Goal: Use online tool/utility: Utilize a website feature to perform a specific function

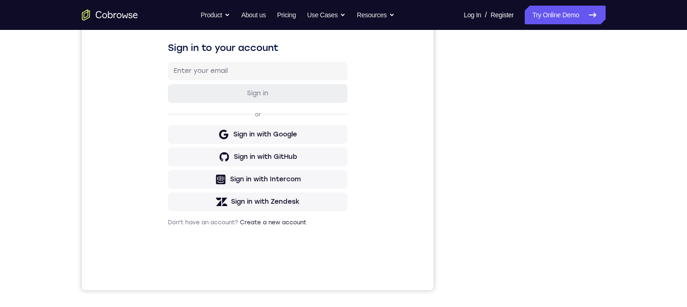
scroll to position [142, 0]
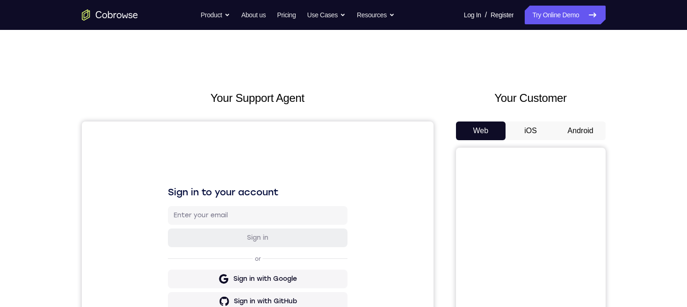
click at [583, 130] on button "Android" at bounding box center [580, 131] width 50 height 19
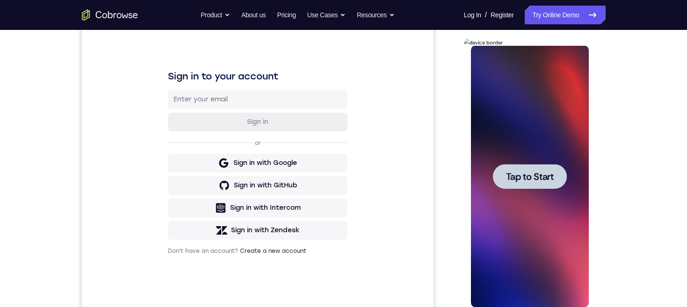
click at [548, 173] on span "Tap to Start" at bounding box center [530, 176] width 48 height 9
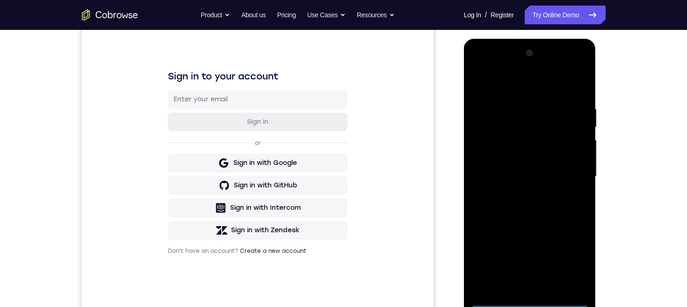
scroll to position [158, 0]
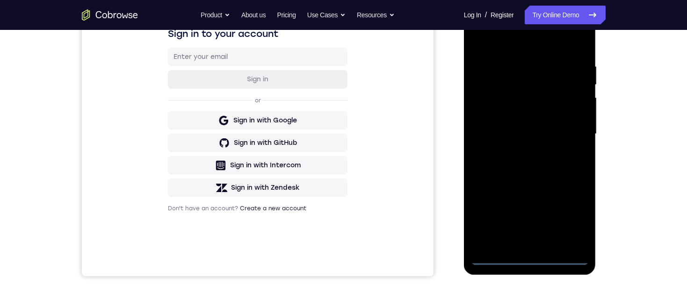
click at [530, 260] on div at bounding box center [530, 134] width 118 height 262
click at [490, 122] on div at bounding box center [530, 134] width 118 height 262
click at [538, 140] on div at bounding box center [530, 134] width 118 height 262
click at [533, 238] on div at bounding box center [530, 134] width 118 height 262
click at [522, 99] on div at bounding box center [530, 134] width 118 height 262
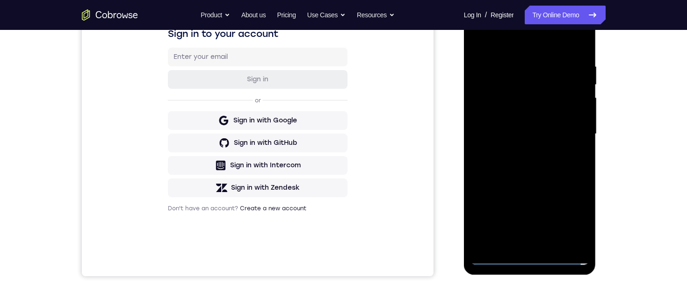
click at [543, 78] on div at bounding box center [530, 134] width 118 height 262
click at [531, 73] on div at bounding box center [530, 134] width 118 height 262
click at [551, 100] on div at bounding box center [530, 134] width 118 height 262
click at [571, 157] on div at bounding box center [530, 134] width 118 height 262
click at [570, 238] on div at bounding box center [530, 134] width 118 height 262
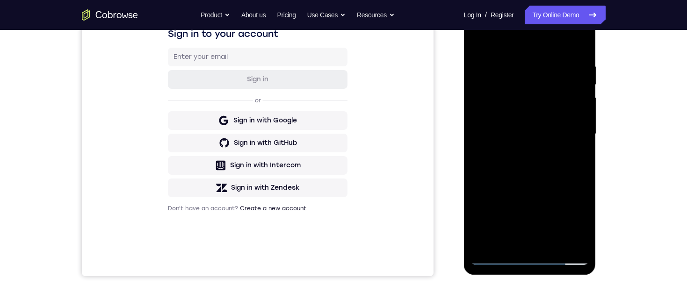
click at [566, 241] on div at bounding box center [530, 134] width 118 height 262
click at [532, 243] on div at bounding box center [530, 134] width 118 height 262
click at [572, 131] on div at bounding box center [530, 134] width 118 height 262
click at [553, 158] on div at bounding box center [530, 134] width 118 height 262
click at [538, 166] on div at bounding box center [530, 134] width 118 height 262
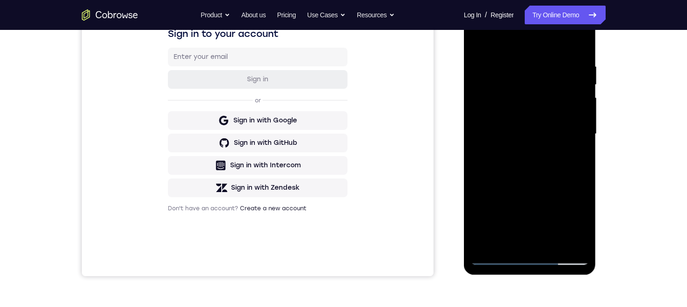
scroll to position [130, 0]
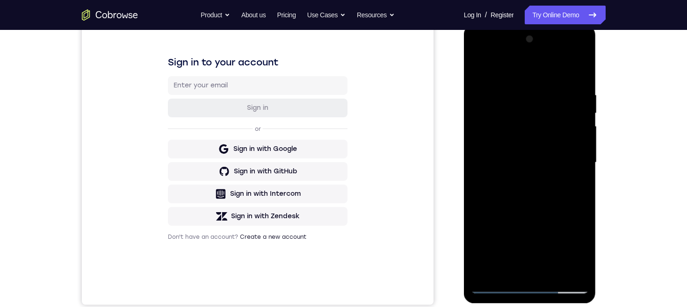
click at [479, 51] on div at bounding box center [530, 163] width 118 height 262
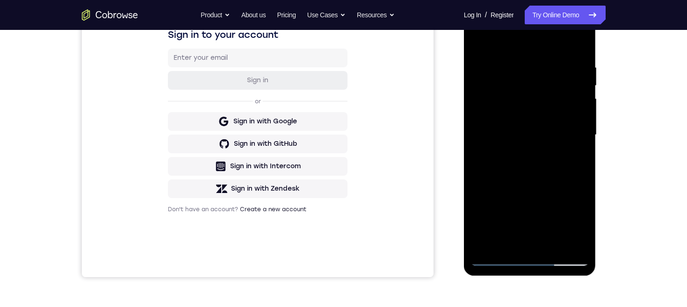
click at [548, 129] on div at bounding box center [530, 135] width 118 height 262
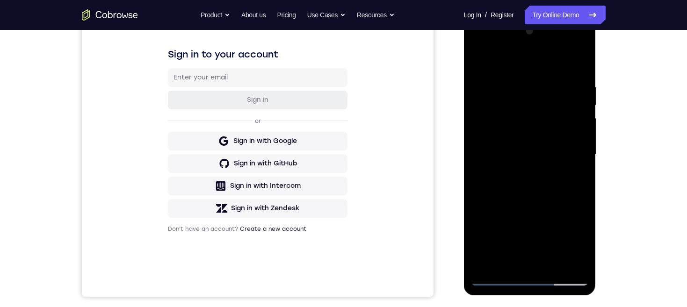
scroll to position [139, 0]
click at [481, 42] on div at bounding box center [530, 154] width 118 height 262
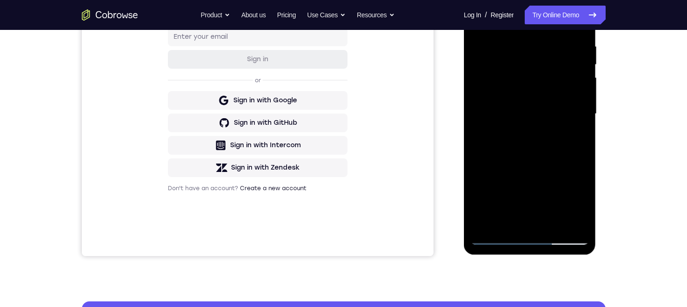
scroll to position [200, 0]
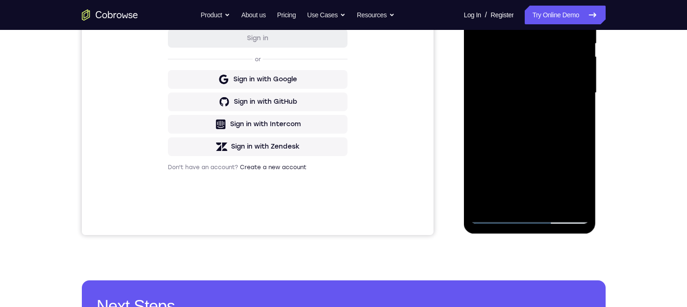
click at [529, 218] on div at bounding box center [530, 93] width 118 height 262
click at [574, 174] on div at bounding box center [530, 93] width 118 height 262
click at [637, 94] on div "Your Support Agent Your Customer Web iOS Android Next Steps We’d be happy to gi…" at bounding box center [343, 138] width 598 height 617
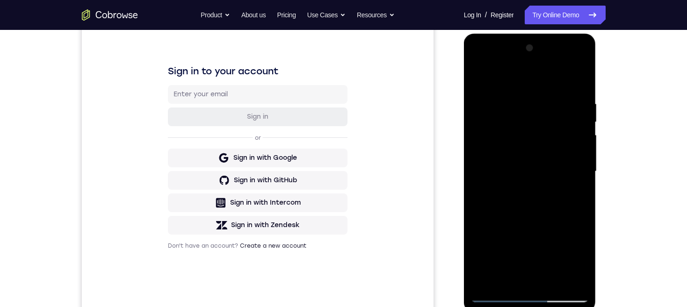
click at [547, 81] on div at bounding box center [530, 172] width 118 height 262
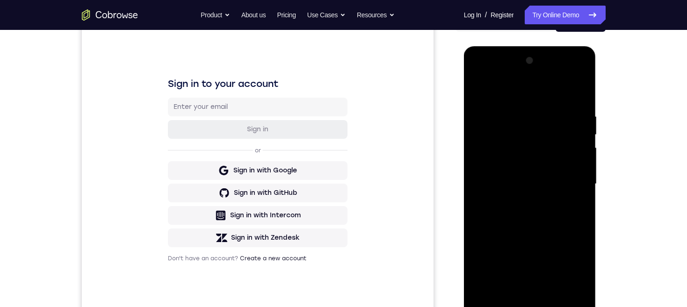
scroll to position [129, 0]
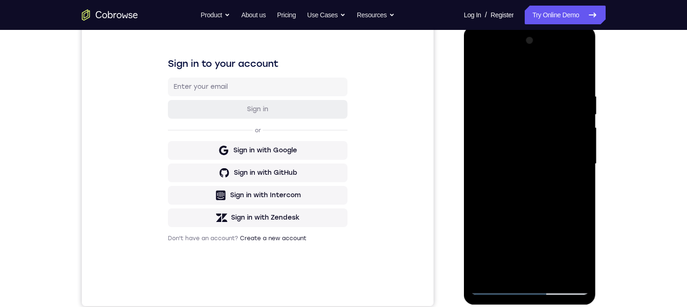
click at [570, 157] on div at bounding box center [530, 164] width 118 height 262
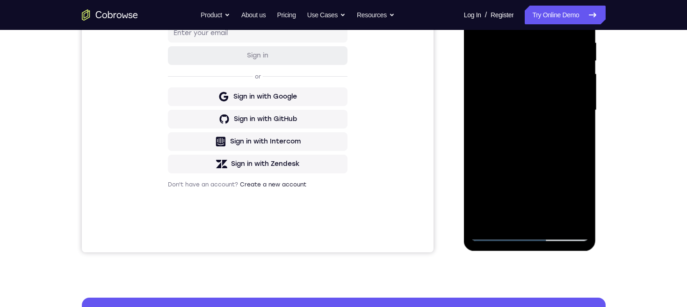
scroll to position [153, 0]
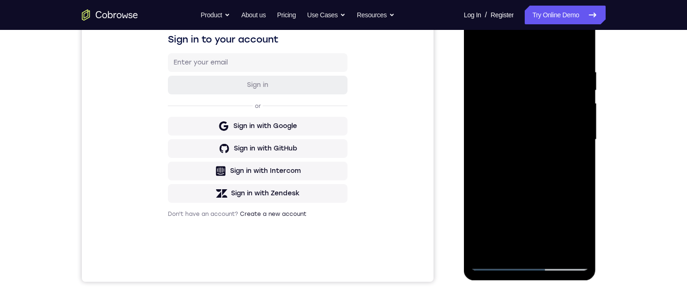
click at [521, 251] on div at bounding box center [530, 140] width 118 height 262
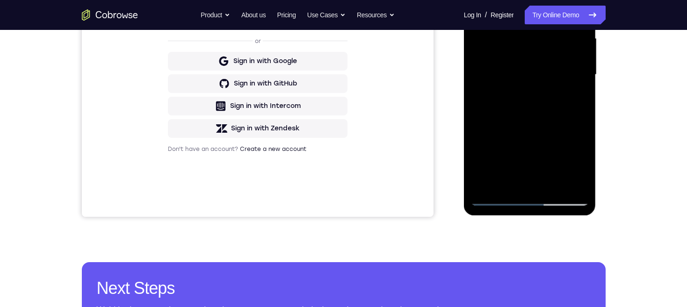
click at [562, 64] on div at bounding box center [530, 75] width 118 height 262
click at [540, 55] on div at bounding box center [530, 75] width 118 height 262
click at [557, 75] on div at bounding box center [530, 75] width 118 height 262
click at [569, 100] on div at bounding box center [530, 75] width 118 height 262
click at [561, 100] on div at bounding box center [530, 75] width 118 height 262
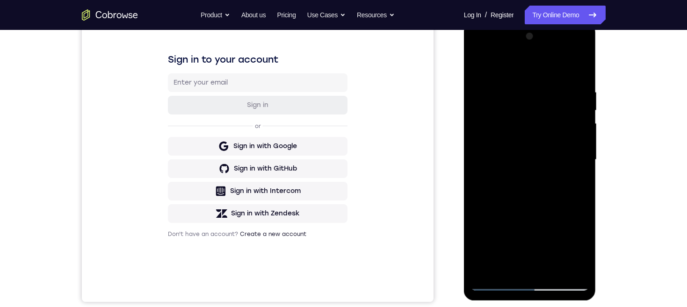
scroll to position [154, 0]
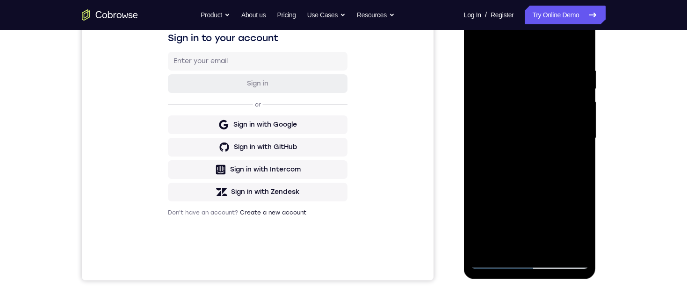
click at [562, 157] on div at bounding box center [530, 138] width 118 height 262
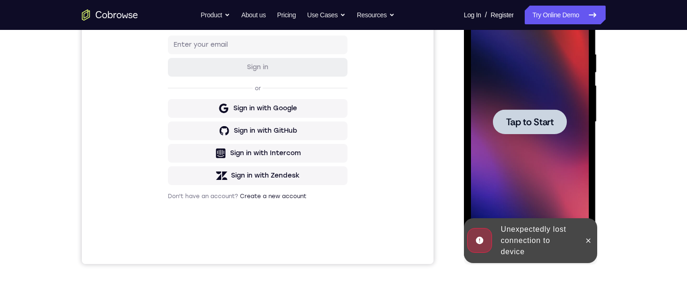
scroll to position [170, 0]
click at [589, 239] on icon at bounding box center [587, 241] width 7 height 7
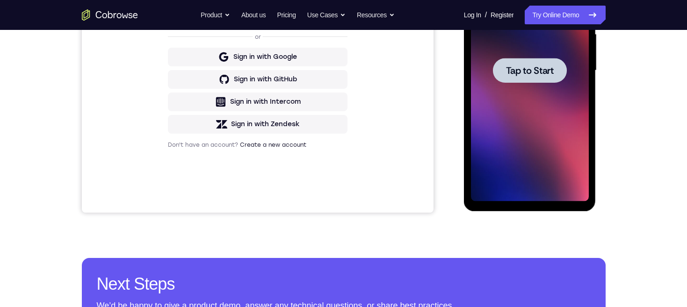
click at [537, 74] on span "Tap to Start" at bounding box center [530, 70] width 48 height 9
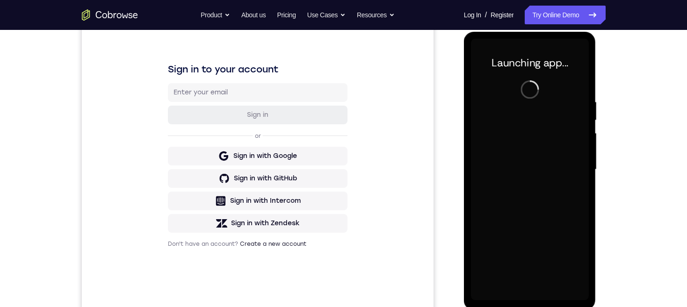
scroll to position [200, 0]
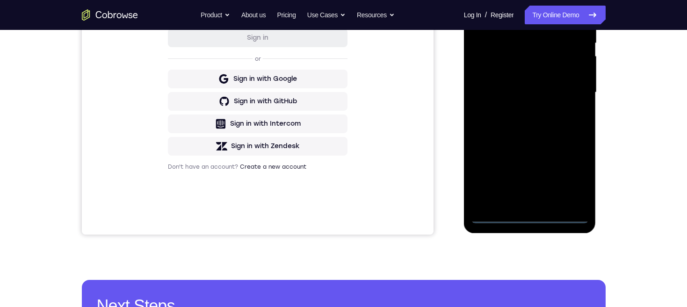
click at [532, 218] on div at bounding box center [530, 93] width 118 height 262
click at [575, 173] on div at bounding box center [530, 93] width 118 height 262
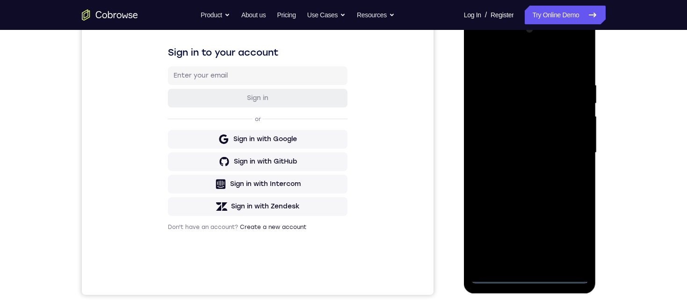
click at [539, 62] on div at bounding box center [530, 153] width 118 height 262
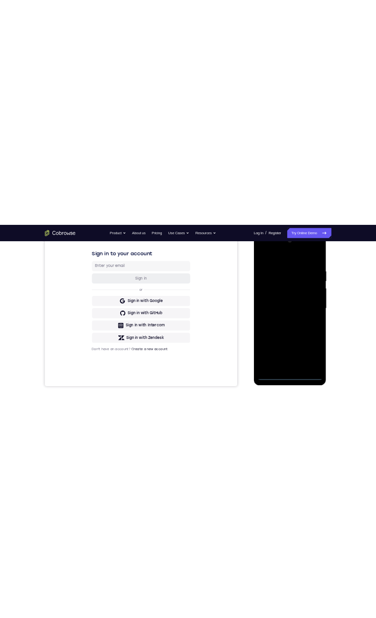
scroll to position [135, 0]
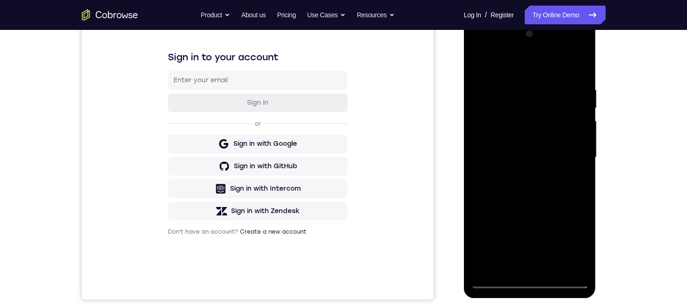
click at [572, 158] on div at bounding box center [530, 158] width 118 height 262
click at [520, 266] on div at bounding box center [530, 158] width 118 height 262
click at [557, 146] on div at bounding box center [530, 158] width 118 height 262
click at [541, 142] on div at bounding box center [530, 158] width 118 height 262
click at [557, 158] on div at bounding box center [530, 158] width 118 height 262
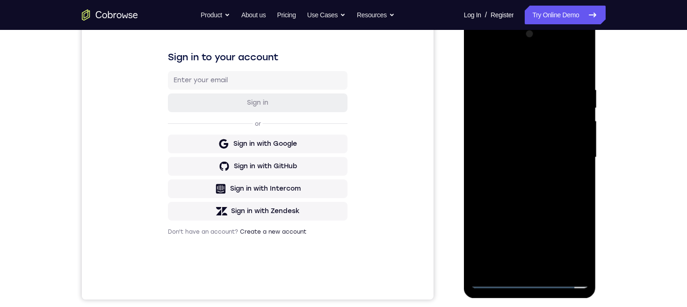
click at [570, 189] on div at bounding box center [530, 158] width 118 height 262
click at [554, 181] on div at bounding box center [530, 158] width 118 height 262
click at [557, 187] on div at bounding box center [530, 158] width 118 height 262
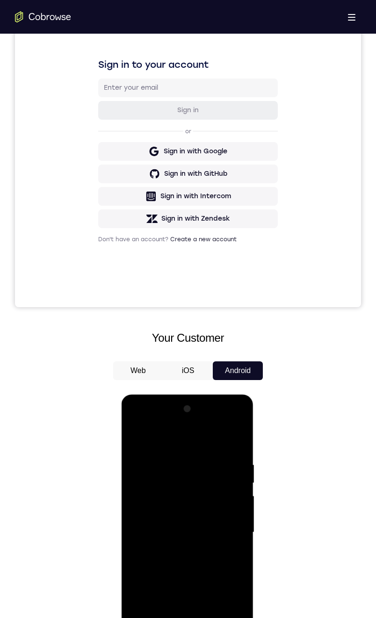
scroll to position [368, 0]
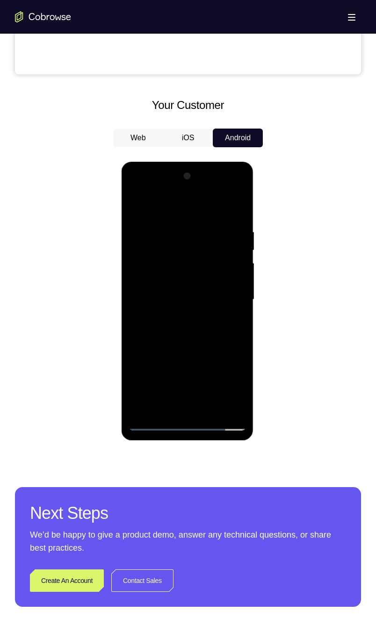
click at [188, 307] on div at bounding box center [187, 300] width 118 height 262
click at [136, 307] on div at bounding box center [187, 300] width 118 height 262
click at [241, 307] on div at bounding box center [187, 300] width 118 height 262
click at [211, 307] on div at bounding box center [187, 300] width 118 height 262
click at [209, 307] on div at bounding box center [187, 300] width 118 height 262
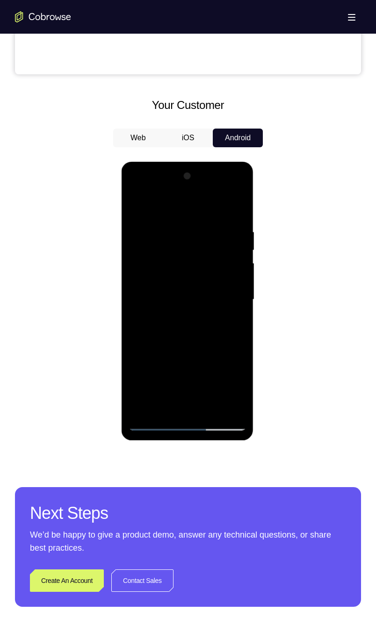
click at [211, 307] on div at bounding box center [187, 300] width 118 height 262
click at [204, 307] on div at bounding box center [187, 300] width 118 height 262
click at [200, 307] on div at bounding box center [187, 300] width 118 height 262
click at [173, 241] on div at bounding box center [187, 300] width 118 height 262
click at [148, 205] on div at bounding box center [187, 300] width 118 height 262
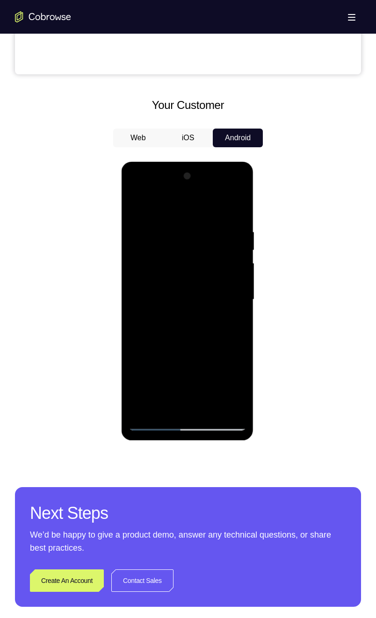
click at [167, 304] on div at bounding box center [187, 300] width 118 height 262
click at [137, 206] on div at bounding box center [187, 300] width 118 height 262
click at [161, 270] on div at bounding box center [187, 300] width 118 height 262
click at [136, 206] on div at bounding box center [187, 300] width 118 height 262
click at [139, 205] on div at bounding box center [187, 300] width 118 height 262
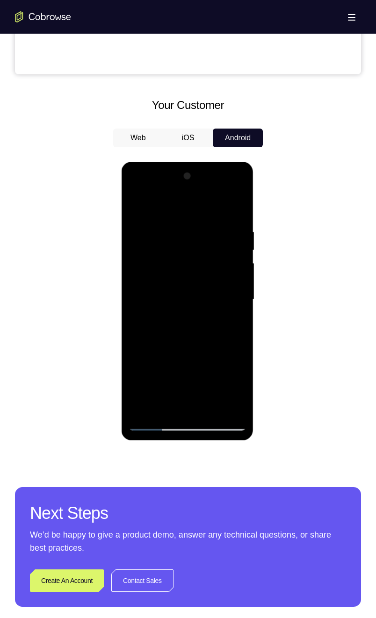
click at [172, 226] on div at bounding box center [187, 300] width 118 height 262
click at [224, 307] on div at bounding box center [187, 300] width 118 height 262
click at [239, 307] on div at bounding box center [187, 300] width 118 height 262
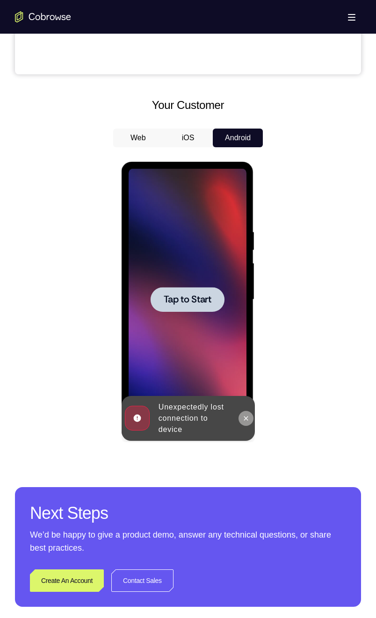
click at [244, 307] on icon at bounding box center [245, 418] width 7 height 7
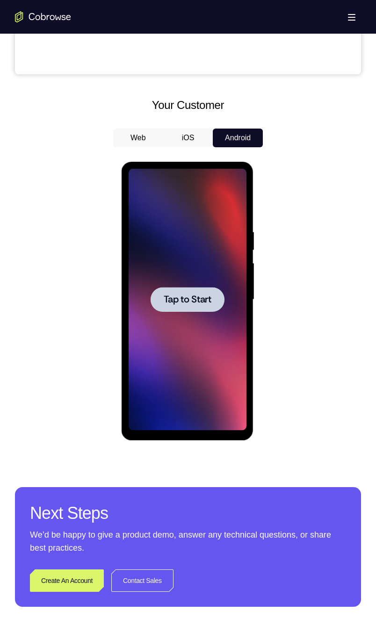
click at [182, 296] on span "Tap to Start" at bounding box center [187, 299] width 48 height 9
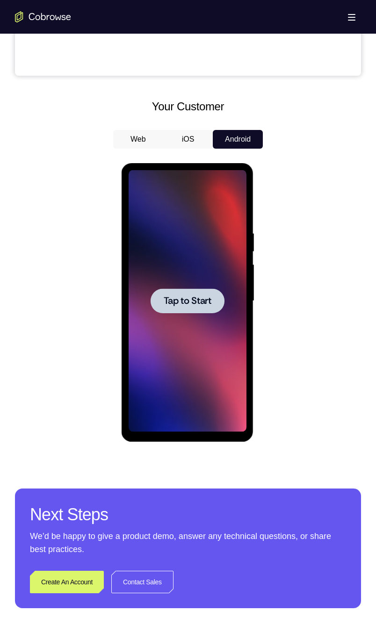
scroll to position [367, 0]
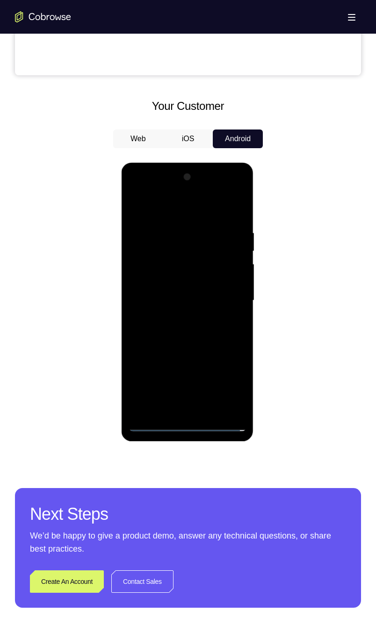
click at [187, 307] on div at bounding box center [187, 301] width 118 height 262
click at [228, 307] on div at bounding box center [187, 301] width 118 height 262
click at [173, 216] on div at bounding box center [187, 301] width 118 height 262
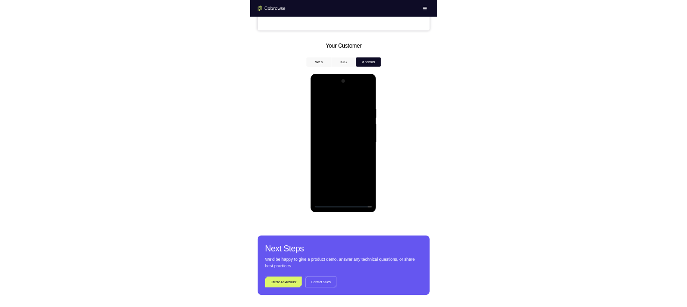
scroll to position [370, 0]
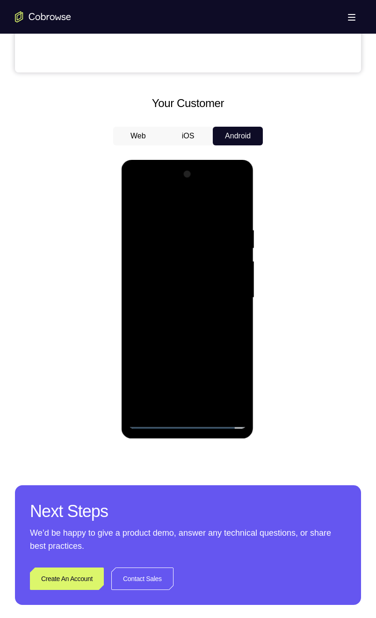
click at [228, 298] on div at bounding box center [187, 298] width 118 height 262
click at [175, 307] on div at bounding box center [187, 298] width 118 height 262
click at [160, 289] on div at bounding box center [187, 298] width 118 height 262
click at [137, 307] on div at bounding box center [187, 298] width 118 height 262
click at [170, 307] on div at bounding box center [187, 298] width 118 height 262
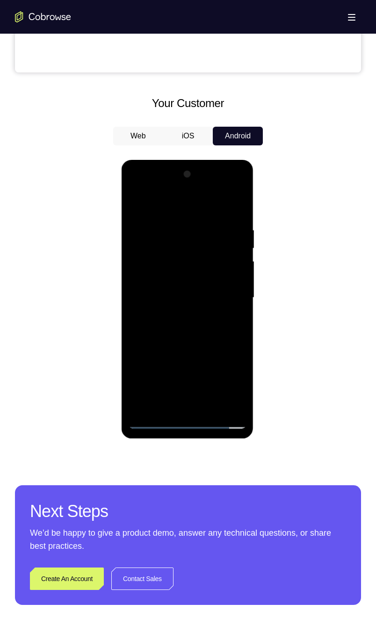
click at [138, 307] on div at bounding box center [187, 298] width 118 height 262
click at [223, 307] on div at bounding box center [187, 298] width 118 height 262
click at [140, 307] on div at bounding box center [187, 298] width 118 height 262
click at [221, 307] on div at bounding box center [187, 298] width 118 height 262
click at [217, 307] on div at bounding box center [187, 298] width 118 height 262
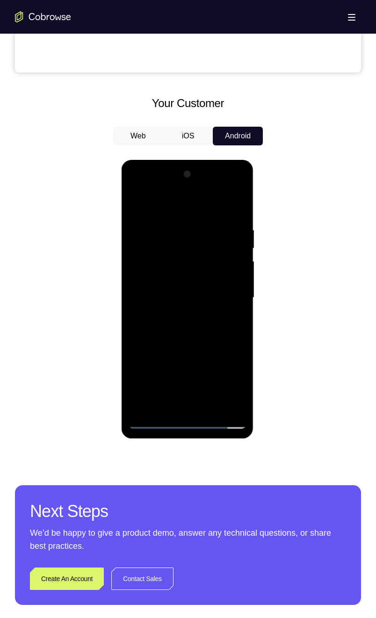
click at [136, 307] on div at bounding box center [187, 298] width 118 height 262
click at [167, 307] on div at bounding box center [187, 298] width 118 height 262
click at [136, 307] on div at bounding box center [187, 298] width 118 height 262
click at [239, 307] on div at bounding box center [187, 298] width 118 height 262
click at [220, 307] on div at bounding box center [187, 298] width 118 height 262
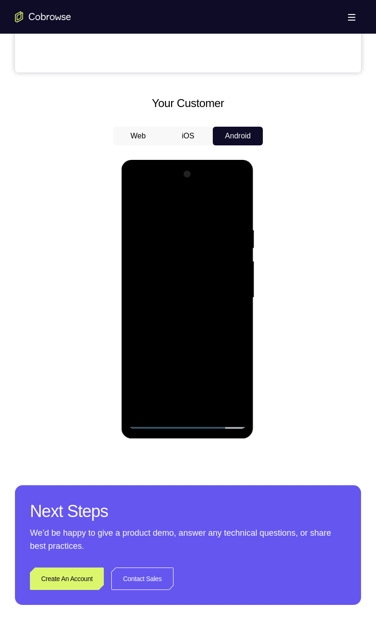
click at [146, 281] on div at bounding box center [187, 298] width 118 height 262
click at [242, 307] on div at bounding box center [187, 298] width 118 height 262
click at [159, 307] on div at bounding box center [187, 298] width 118 height 262
click at [139, 307] on div at bounding box center [187, 298] width 118 height 262
click at [175, 307] on div at bounding box center [187, 298] width 118 height 262
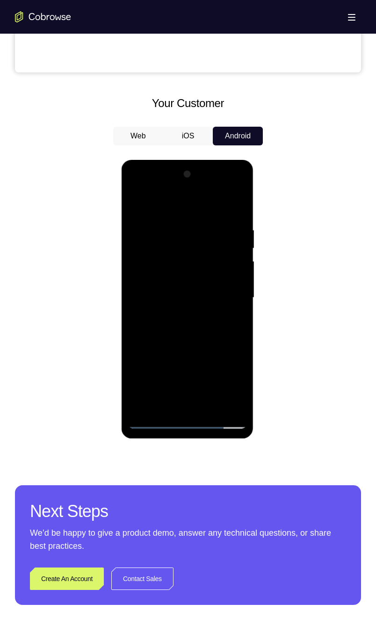
click at [159, 307] on div at bounding box center [187, 298] width 118 height 262
click at [187, 307] on div at bounding box center [187, 298] width 118 height 262
click at [235, 307] on div at bounding box center [187, 298] width 118 height 262
click at [228, 307] on div at bounding box center [187, 298] width 118 height 262
click at [186, 307] on div at bounding box center [187, 298] width 118 height 262
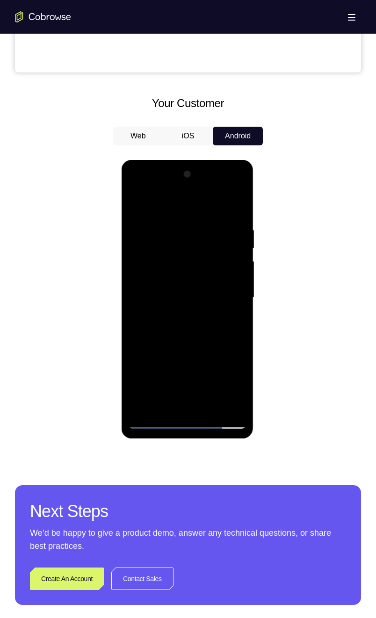
click at [159, 307] on div at bounding box center [187, 298] width 118 height 262
click at [179, 307] on div at bounding box center [187, 298] width 118 height 262
click at [148, 307] on div at bounding box center [187, 298] width 118 height 262
click at [161, 307] on div at bounding box center [187, 298] width 118 height 262
click at [153, 307] on div at bounding box center [187, 298] width 118 height 262
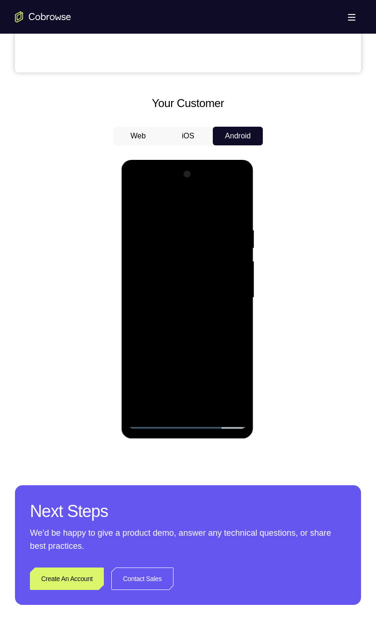
click at [181, 307] on div at bounding box center [187, 298] width 118 height 262
click at [134, 307] on div at bounding box center [187, 298] width 118 height 262
click at [150, 307] on div at bounding box center [187, 298] width 118 height 262
click at [159, 307] on div at bounding box center [187, 298] width 118 height 262
click at [148, 298] on div at bounding box center [187, 298] width 118 height 262
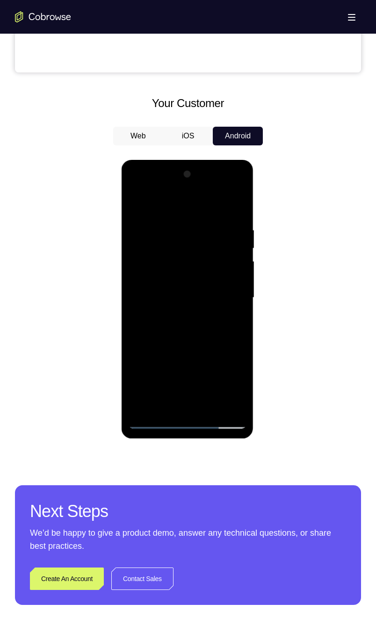
click at [154, 307] on div at bounding box center [187, 298] width 118 height 262
click at [195, 307] on div at bounding box center [187, 298] width 118 height 262
click at [170, 307] on div at bounding box center [187, 298] width 118 height 262
click at [206, 307] on div at bounding box center [187, 298] width 118 height 262
click at [173, 307] on div at bounding box center [187, 298] width 118 height 262
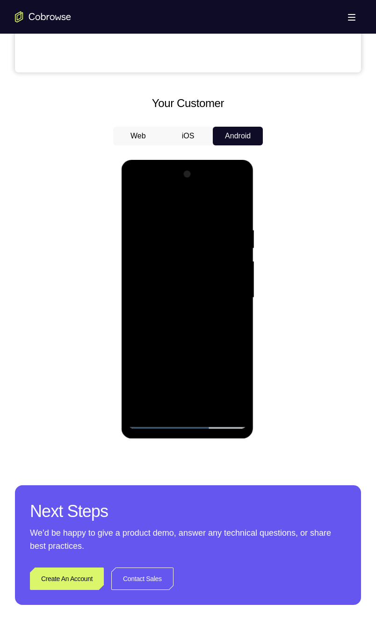
click at [194, 274] on div at bounding box center [187, 298] width 118 height 262
click at [153, 307] on div at bounding box center [187, 298] width 118 height 262
click at [151, 307] on div at bounding box center [187, 298] width 118 height 262
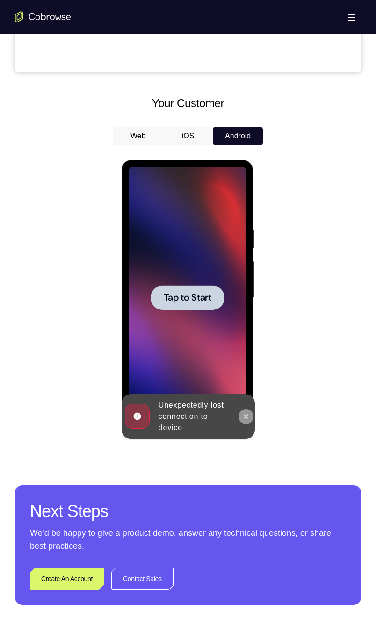
click at [245, 307] on icon at bounding box center [245, 416] width 7 height 7
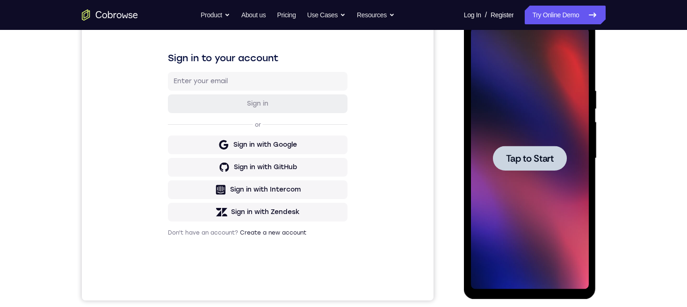
scroll to position [130, 0]
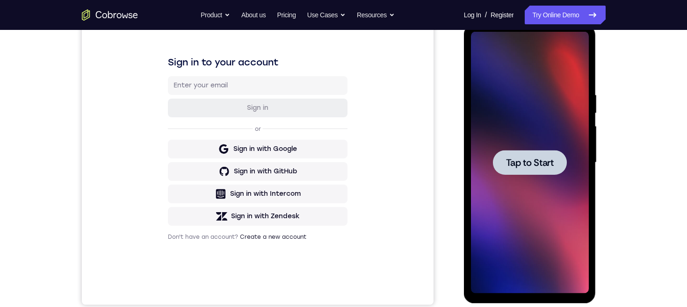
click at [549, 168] on div at bounding box center [530, 162] width 74 height 25
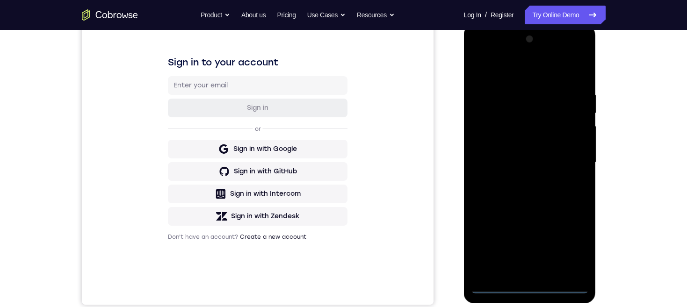
click at [528, 285] on div at bounding box center [530, 163] width 118 height 262
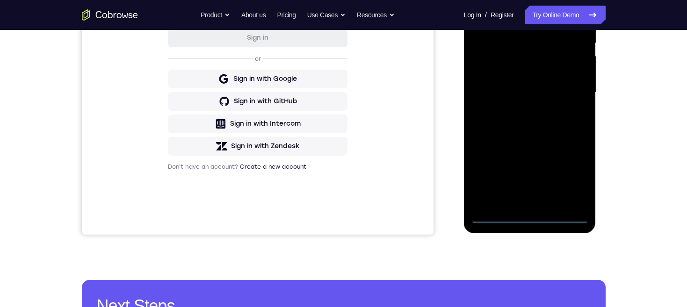
click at [572, 173] on div at bounding box center [530, 93] width 118 height 262
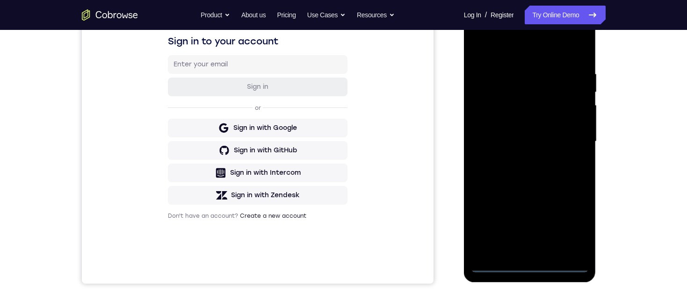
click at [539, 52] on div at bounding box center [530, 142] width 118 height 262
click at [537, 52] on div at bounding box center [530, 142] width 118 height 262
click at [572, 138] on div at bounding box center [530, 142] width 118 height 262
click at [521, 160] on div at bounding box center [530, 142] width 118 height 262
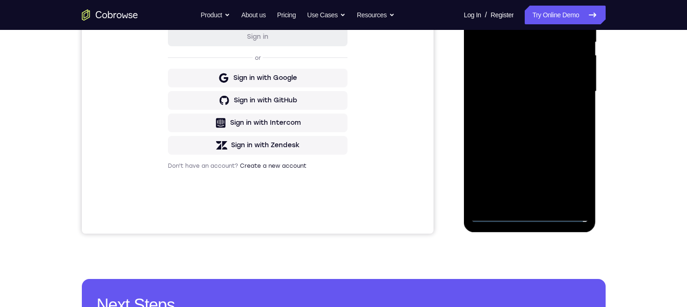
click at [554, 89] on div at bounding box center [530, 92] width 118 height 262
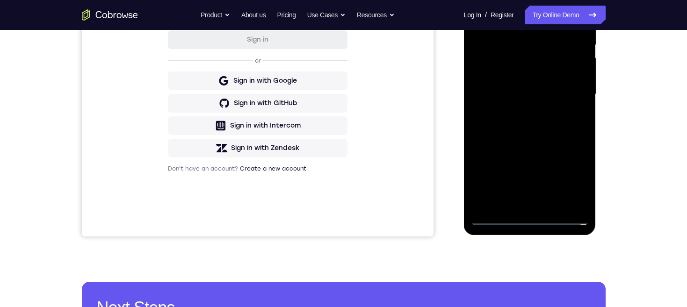
click at [515, 74] on div at bounding box center [530, 95] width 118 height 262
click at [553, 91] on div at bounding box center [530, 95] width 118 height 262
click at [558, 92] on div at bounding box center [530, 95] width 118 height 262
click at [551, 126] on div at bounding box center [530, 95] width 118 height 262
click at [549, 94] on div at bounding box center [530, 95] width 118 height 262
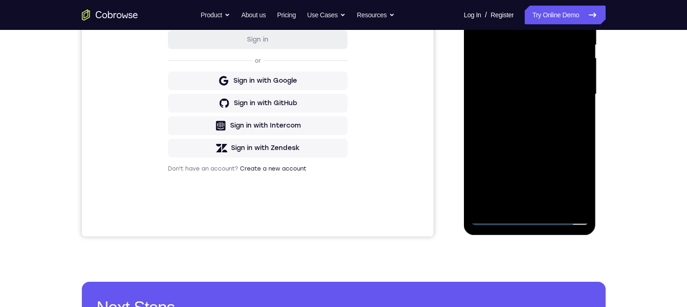
click at [546, 128] on div at bounding box center [530, 95] width 118 height 262
click at [553, 118] on div at bounding box center [530, 95] width 118 height 262
click at [546, 133] on div at bounding box center [530, 95] width 118 height 262
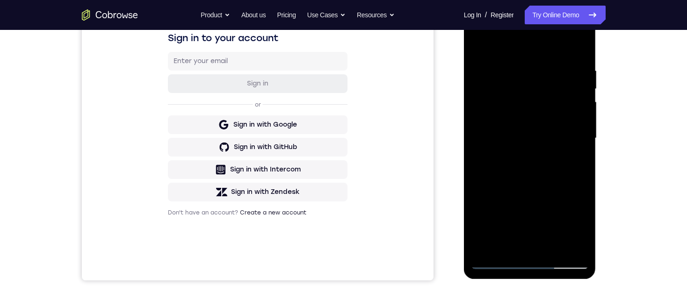
scroll to position [201, 0]
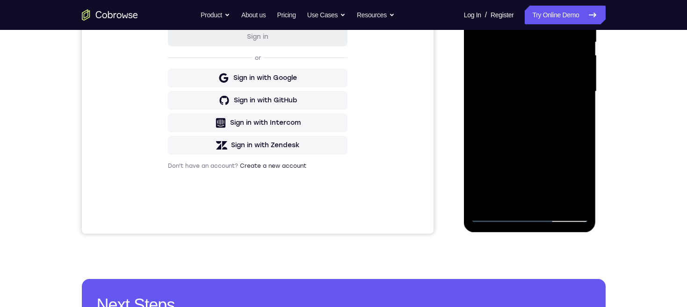
click at [555, 202] on div at bounding box center [530, 92] width 118 height 262
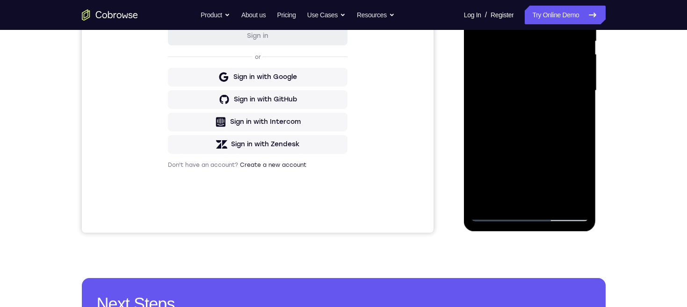
click at [550, 199] on div at bounding box center [530, 91] width 118 height 262
click at [556, 141] on div at bounding box center [530, 91] width 118 height 262
click at [548, 66] on div at bounding box center [530, 91] width 118 height 262
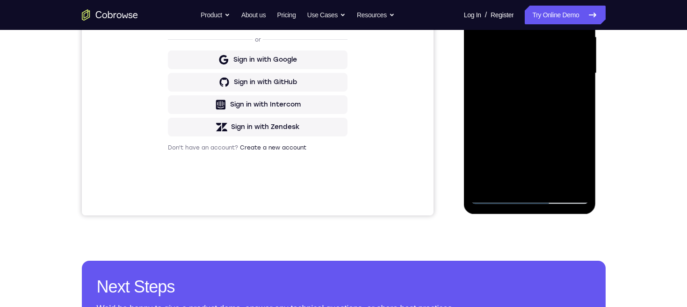
scroll to position [225, 0]
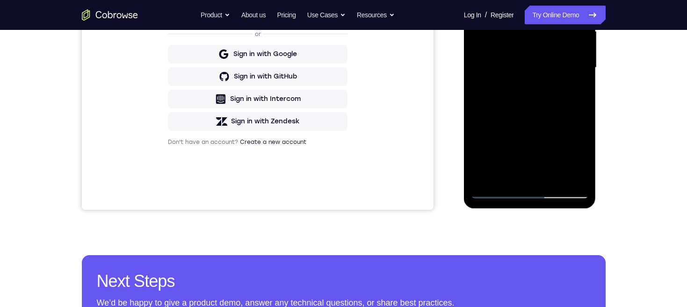
click at [576, 158] on div at bounding box center [530, 68] width 118 height 262
click at [533, 108] on div at bounding box center [530, 68] width 118 height 262
click at [506, 175] on div at bounding box center [530, 68] width 118 height 262
click at [552, 120] on div at bounding box center [530, 68] width 118 height 262
click at [552, 121] on div at bounding box center [530, 68] width 118 height 262
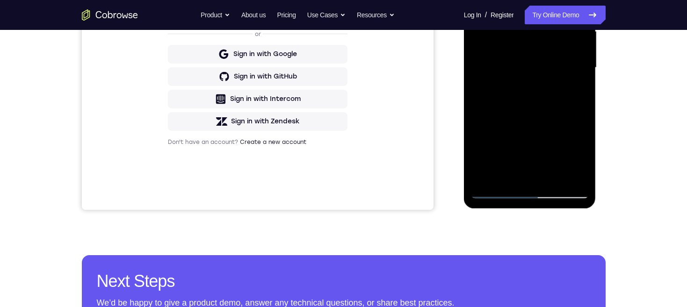
click at [552, 123] on div at bounding box center [530, 68] width 118 height 262
click at [553, 123] on div at bounding box center [530, 68] width 118 height 262
click at [575, 82] on div at bounding box center [530, 68] width 118 height 262
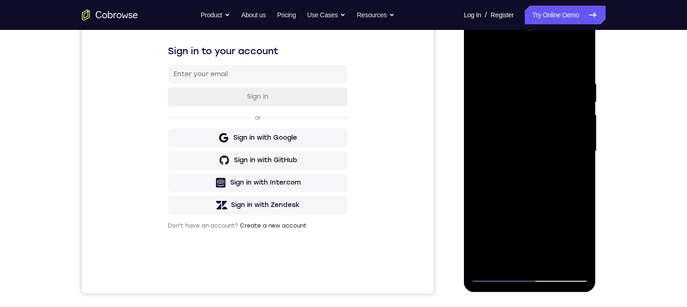
scroll to position [166, 0]
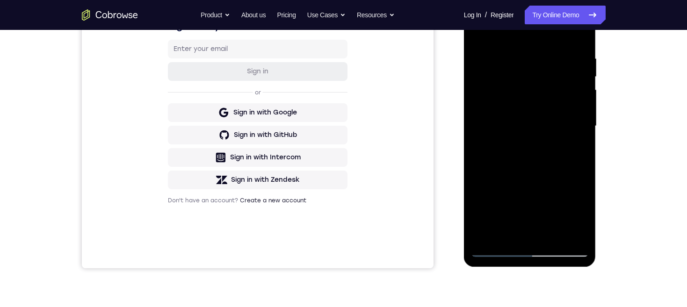
click at [581, 75] on div at bounding box center [530, 126] width 118 height 262
click at [580, 76] on div at bounding box center [530, 126] width 118 height 262
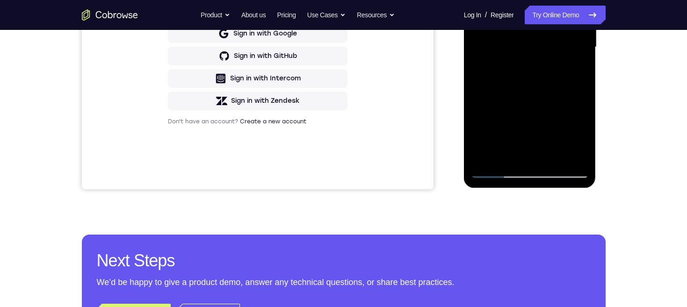
scroll to position [162, 0]
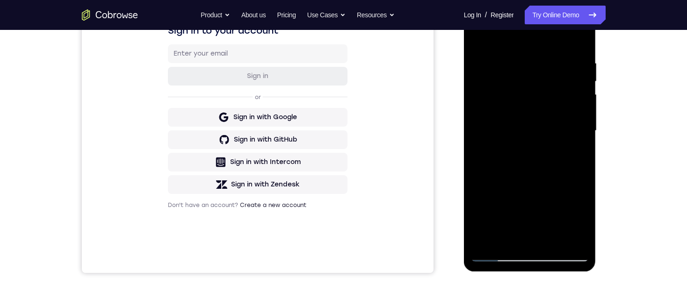
click at [580, 82] on div at bounding box center [530, 131] width 118 height 262
click at [582, 79] on div at bounding box center [530, 131] width 118 height 262
click at [490, 83] on div at bounding box center [530, 131] width 118 height 262
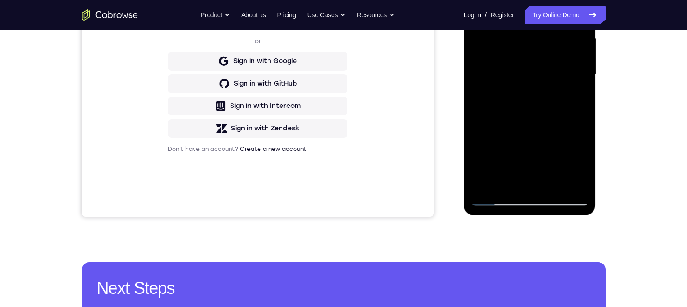
scroll to position [218, 0]
click at [576, 93] on div at bounding box center [530, 74] width 118 height 262
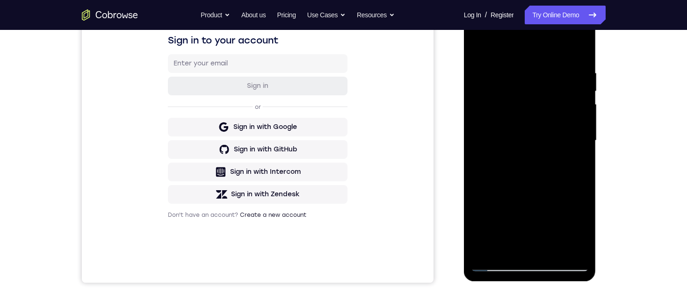
click at [475, 52] on div at bounding box center [530, 141] width 118 height 262
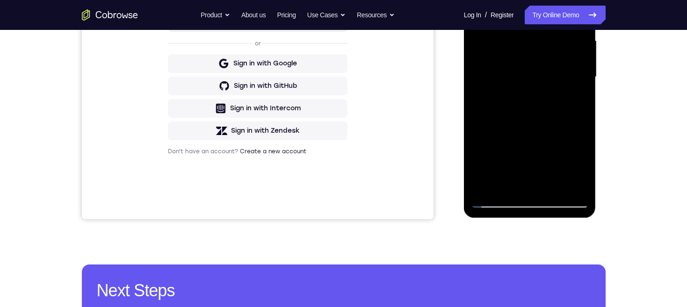
click at [525, 124] on div at bounding box center [530, 77] width 118 height 262
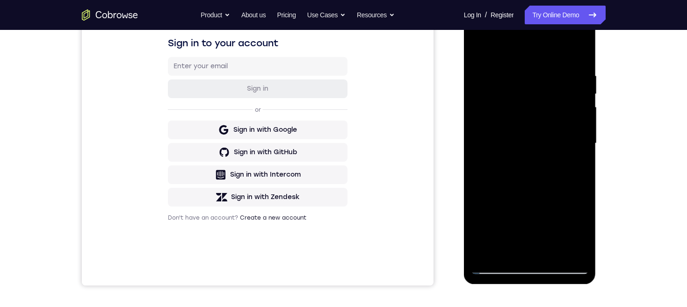
click at [480, 51] on div at bounding box center [530, 144] width 118 height 262
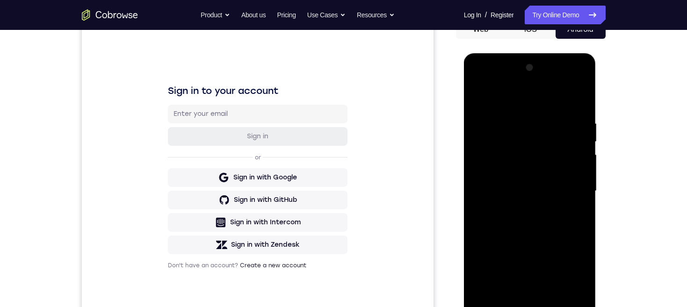
scroll to position [108, 0]
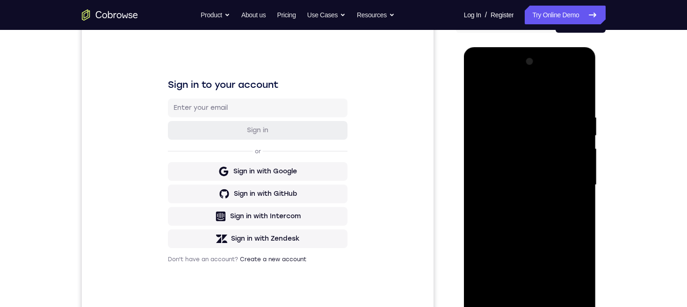
click at [544, 106] on div at bounding box center [530, 185] width 118 height 262
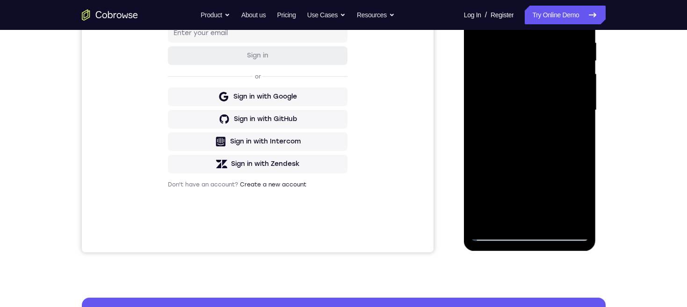
scroll to position [154, 0]
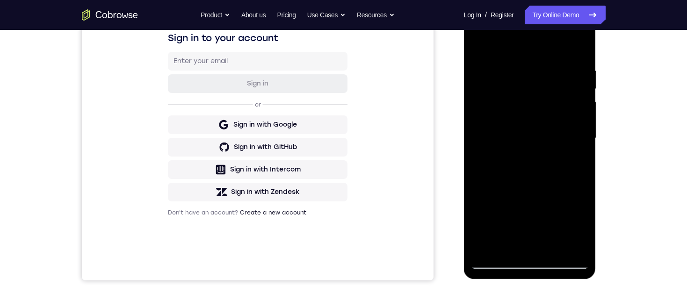
click at [529, 126] on div at bounding box center [530, 138] width 118 height 262
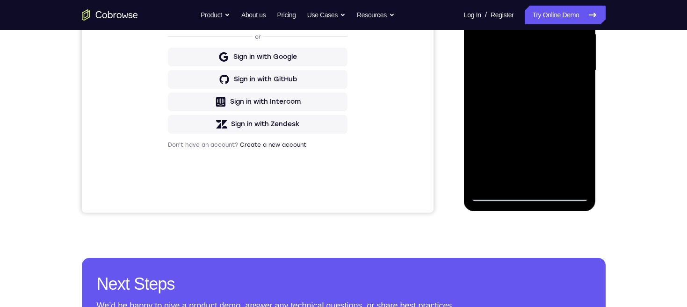
click at [514, 178] on div at bounding box center [530, 71] width 118 height 262
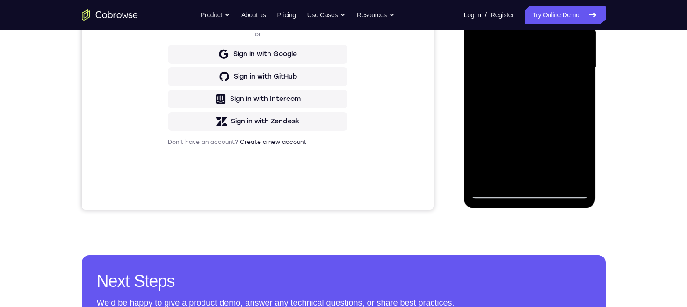
click at [351, 146] on div "Sign in to your account Sign in or Sign in with Google Sign in with GitHub Sign…" at bounding box center [257, 53] width 352 height 313
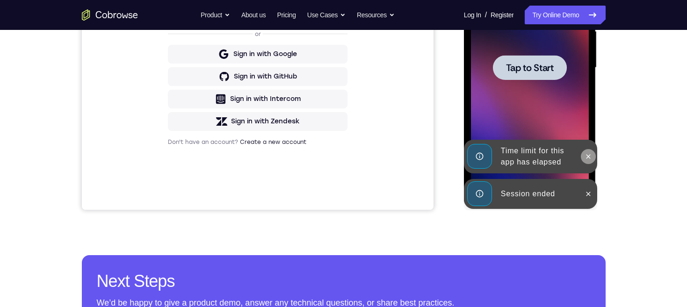
click at [588, 158] on icon at bounding box center [587, 156] width 7 height 7
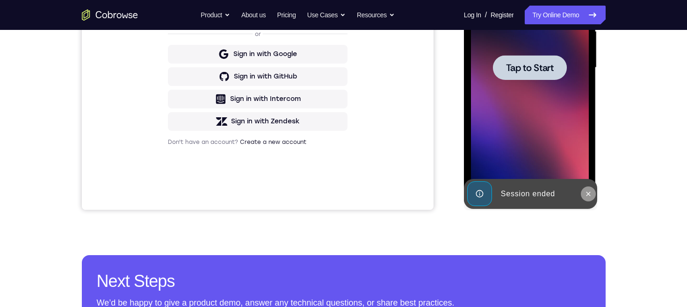
click at [588, 194] on icon at bounding box center [588, 194] width 4 height 4
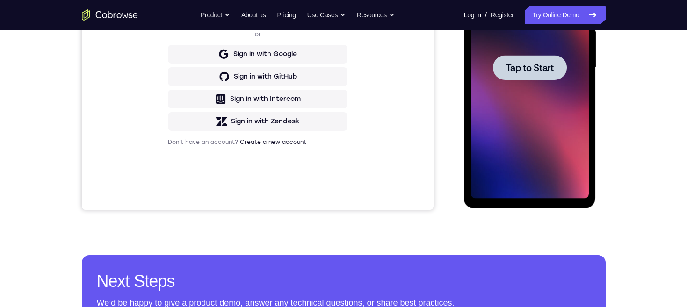
click at [541, 68] on span "Tap to Start" at bounding box center [530, 67] width 48 height 9
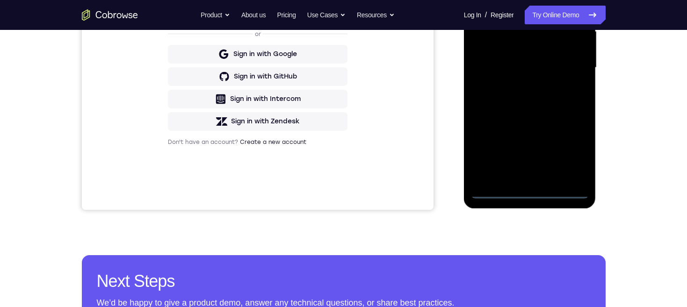
click at [529, 194] on div at bounding box center [530, 68] width 118 height 262
click at [571, 151] on div at bounding box center [530, 68] width 118 height 262
click at [629, 85] on div "Your Support Agent Your Customer Web iOS Android Next Steps We’d be happy to gi…" at bounding box center [343, 113] width 598 height 617
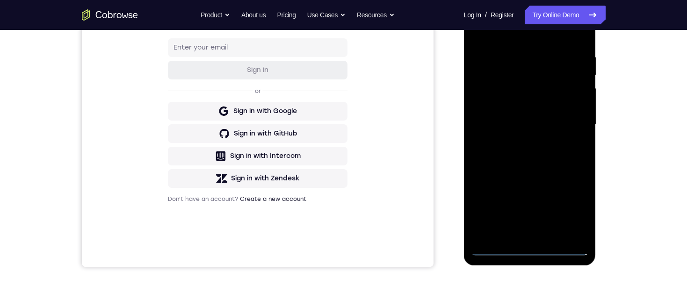
click at [533, 40] on div at bounding box center [530, 125] width 118 height 262
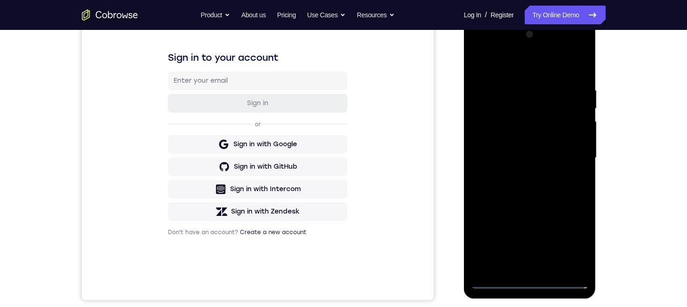
click at [568, 158] on div at bounding box center [530, 158] width 118 height 262
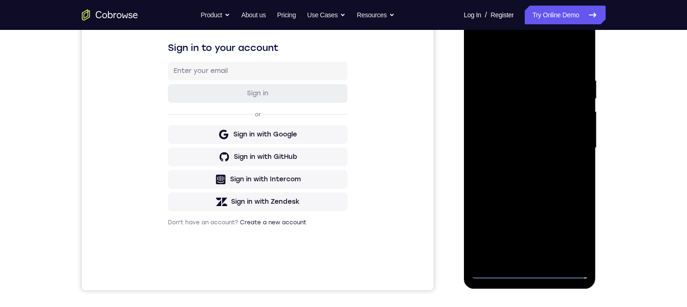
scroll to position [190, 0]
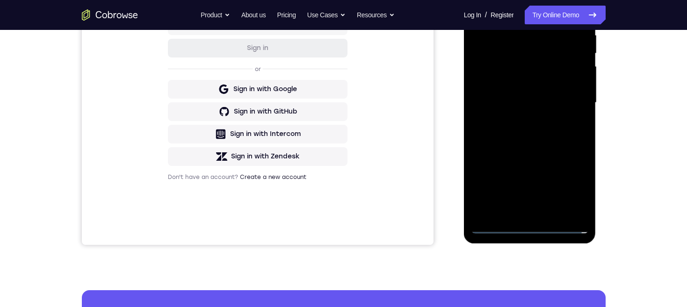
click at [518, 212] on div at bounding box center [530, 103] width 118 height 262
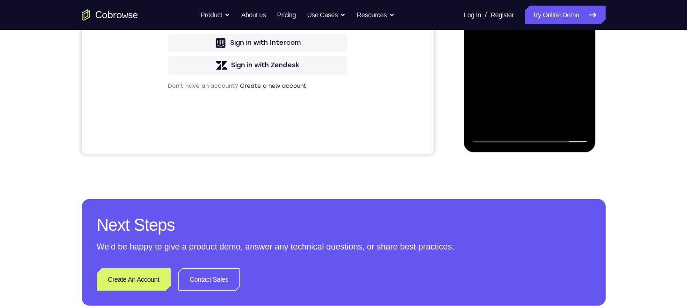
scroll to position [224, 0]
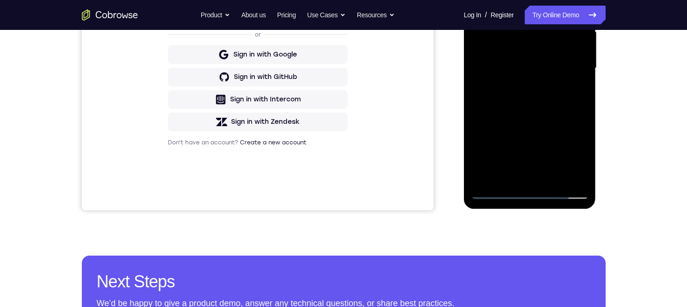
click at [546, 59] on div at bounding box center [530, 68] width 118 height 262
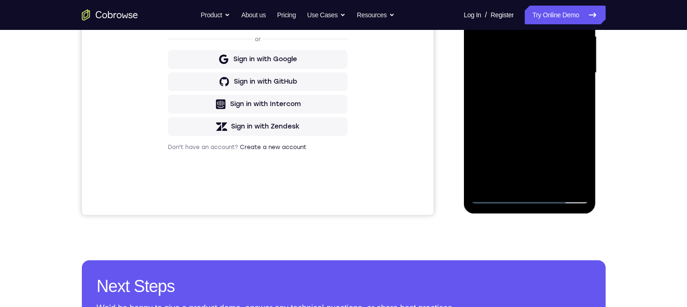
scroll to position [175, 0]
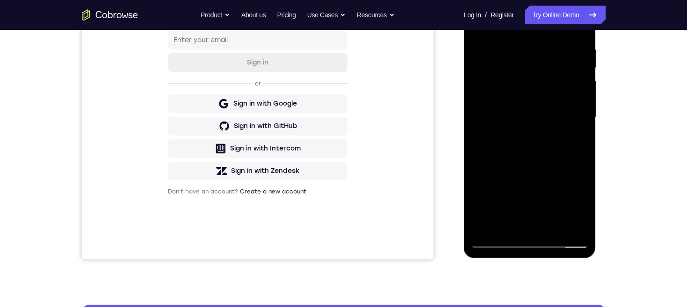
click at [547, 98] on div at bounding box center [530, 117] width 118 height 262
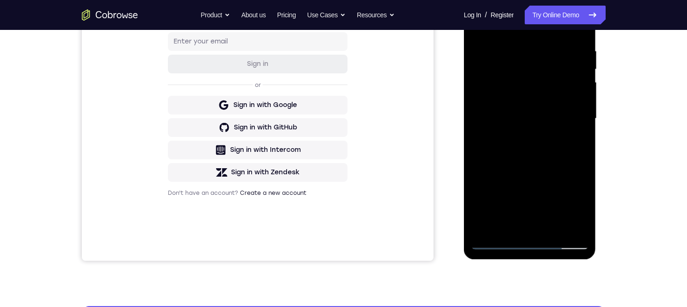
click at [555, 115] on div at bounding box center [530, 119] width 118 height 262
click at [570, 151] on div at bounding box center [530, 119] width 118 height 262
click at [555, 155] on div at bounding box center [530, 119] width 118 height 262
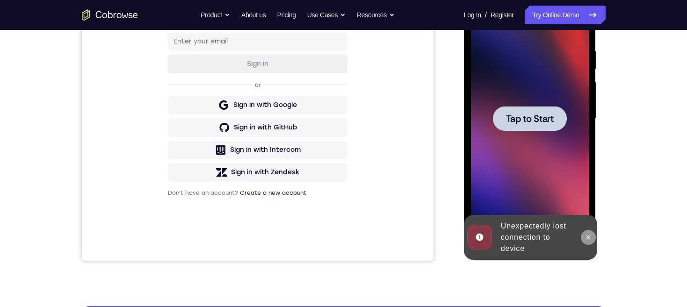
click at [588, 234] on icon at bounding box center [587, 237] width 7 height 7
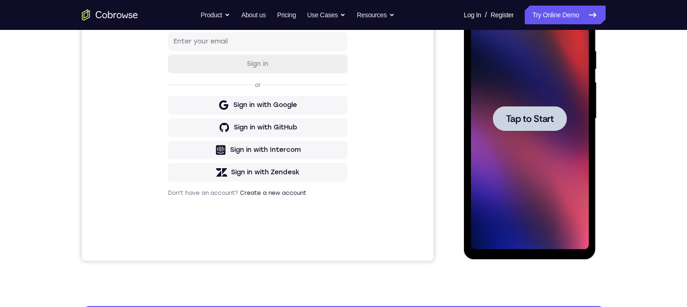
scroll to position [284, 0]
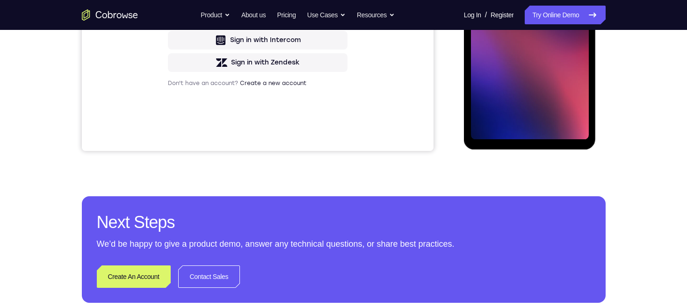
click at [611, 67] on div "Your Support Agent Your Customer Web iOS Android Next Steps We’d be happy to gi…" at bounding box center [343, 54] width 598 height 617
click at [611, 79] on div "Your Support Agent Your Customer Web iOS Android Next Steps We’d be happy to gi…" at bounding box center [343, 54] width 598 height 617
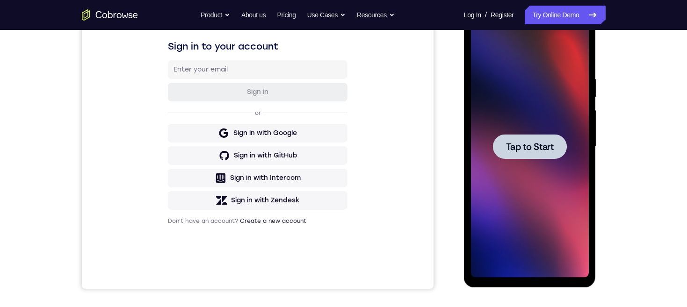
scroll to position [167, 0]
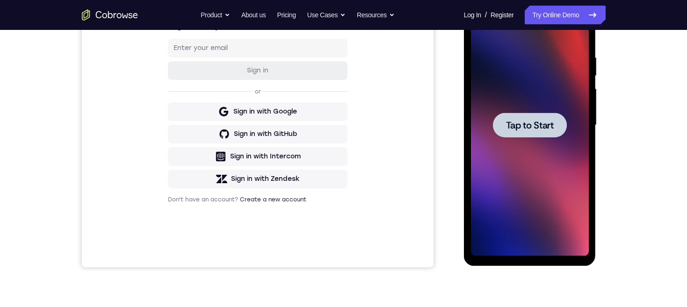
click at [549, 121] on span "Tap to Start" at bounding box center [530, 125] width 48 height 9
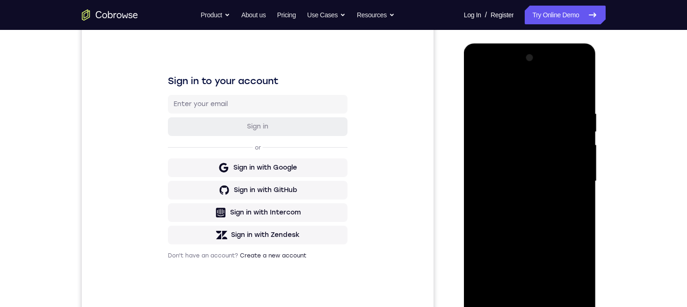
scroll to position [153, 0]
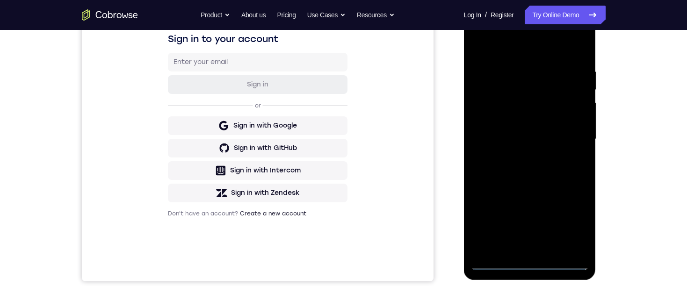
click at [528, 261] on div at bounding box center [530, 139] width 118 height 262
click at [615, 177] on div "Your Support Agent Your Customer Web iOS Android Next Steps We’d be happy to gi…" at bounding box center [343, 184] width 598 height 617
click at [623, 127] on div "Your Support Agent Your Customer Web iOS Android Next Steps We’d be happy to gi…" at bounding box center [343, 184] width 598 height 617
click at [572, 224] on div at bounding box center [530, 139] width 118 height 262
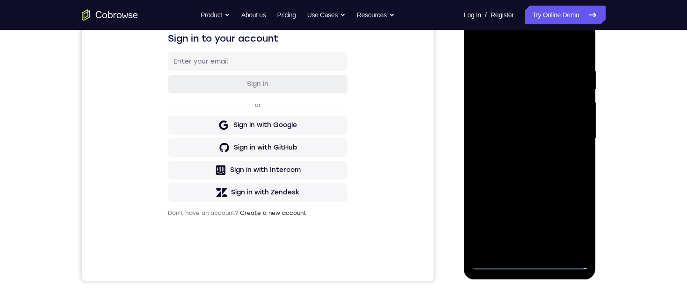
scroll to position [115, 0]
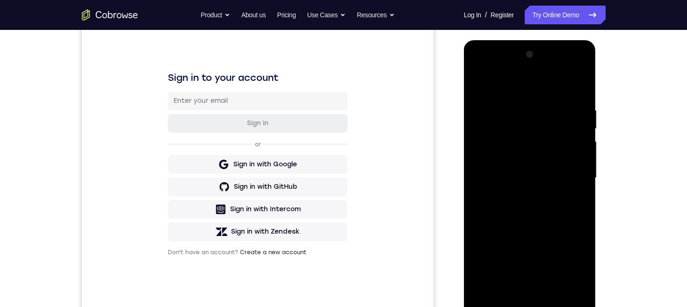
click at [546, 94] on div at bounding box center [530, 178] width 118 height 262
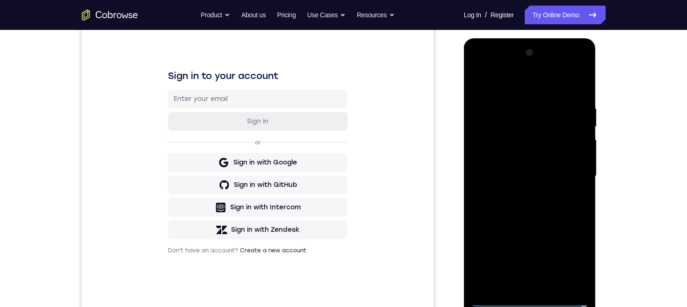
click at [571, 170] on div at bounding box center [530, 176] width 118 height 262
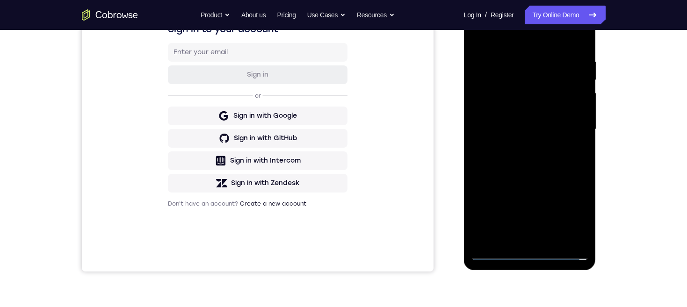
click at [519, 239] on div at bounding box center [530, 130] width 118 height 262
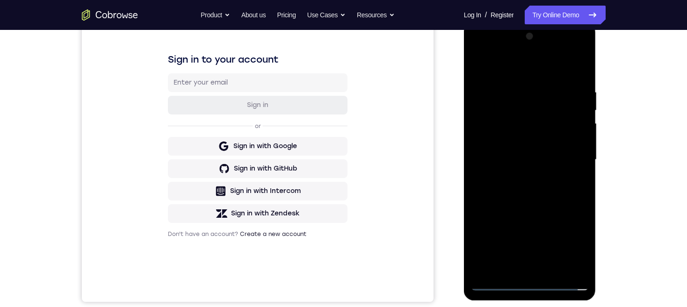
click at [553, 151] on div at bounding box center [530, 160] width 118 height 262
click at [535, 140] on div at bounding box center [530, 160] width 118 height 262
click at [553, 157] on div at bounding box center [530, 160] width 118 height 262
click at [556, 194] on div at bounding box center [530, 160] width 118 height 262
click at [532, 186] on div at bounding box center [530, 160] width 118 height 262
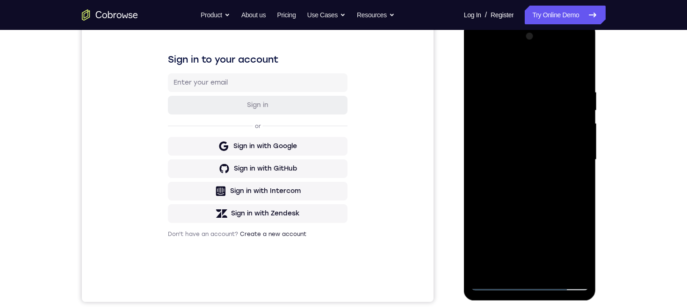
click at [533, 186] on div at bounding box center [530, 160] width 118 height 262
click at [562, 189] on div at bounding box center [530, 160] width 118 height 262
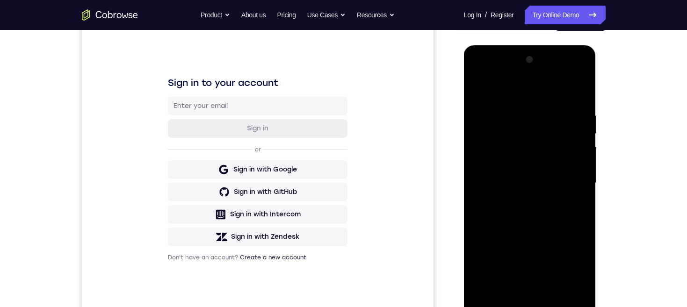
scroll to position [109, 0]
click at [533, 208] on div at bounding box center [530, 184] width 118 height 262
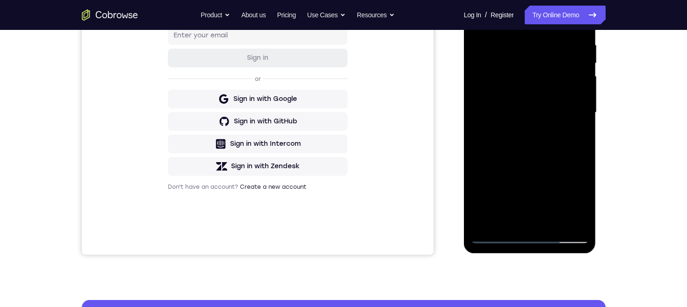
click at [558, 144] on div at bounding box center [530, 113] width 118 height 262
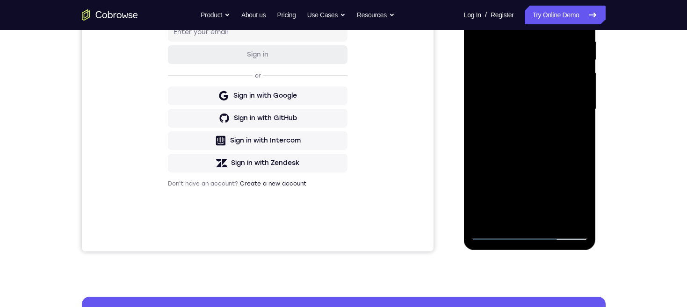
click at [543, 137] on div at bounding box center [530, 109] width 118 height 262
click at [530, 139] on div at bounding box center [530, 109] width 118 height 262
click at [526, 137] on div at bounding box center [530, 109] width 118 height 262
click at [572, 141] on div at bounding box center [530, 109] width 118 height 262
click at [530, 136] on div at bounding box center [530, 109] width 118 height 262
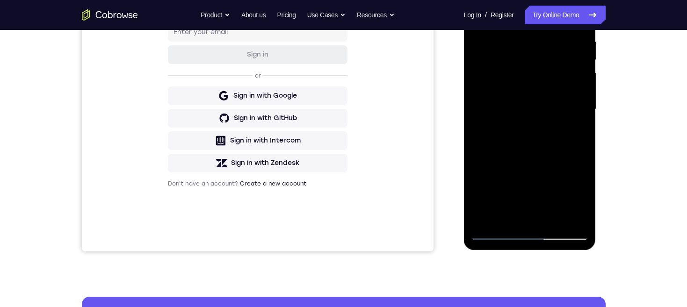
click at [576, 120] on div at bounding box center [530, 109] width 118 height 262
click at [575, 89] on div at bounding box center [530, 109] width 118 height 262
click at [516, 105] on div at bounding box center [530, 109] width 118 height 262
click at [500, 149] on div at bounding box center [530, 109] width 118 height 262
click at [506, 142] on div at bounding box center [530, 109] width 118 height 262
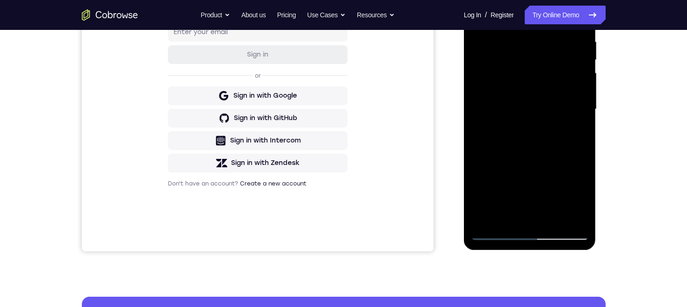
click at [501, 138] on div at bounding box center [530, 109] width 118 height 262
click at [566, 132] on div at bounding box center [530, 109] width 118 height 262
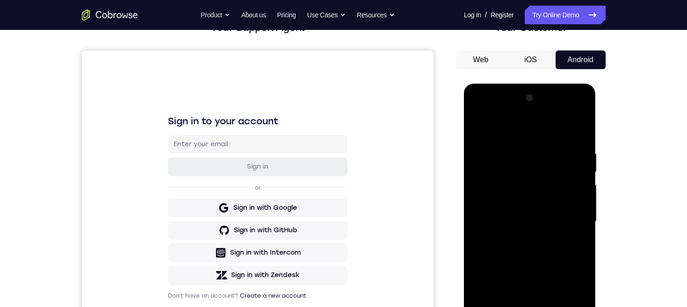
scroll to position [0, 0]
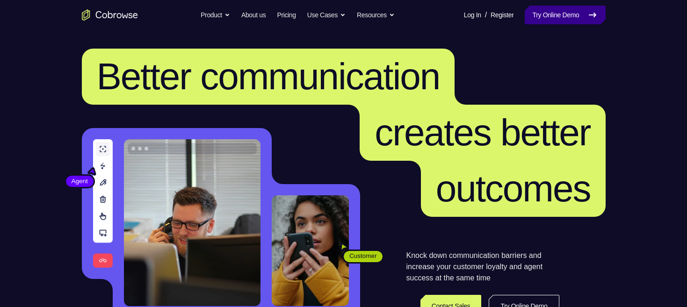
click at [558, 16] on link "Try Online Demo" at bounding box center [565, 15] width 80 height 19
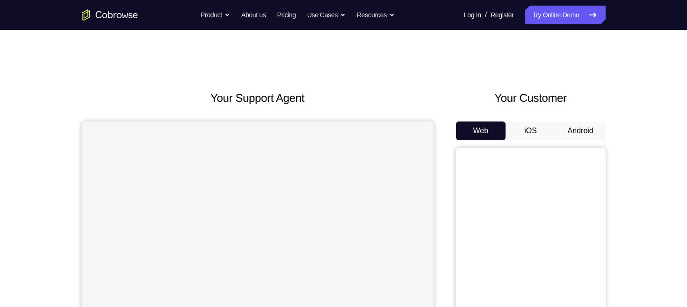
click at [581, 131] on button "Android" at bounding box center [580, 131] width 50 height 19
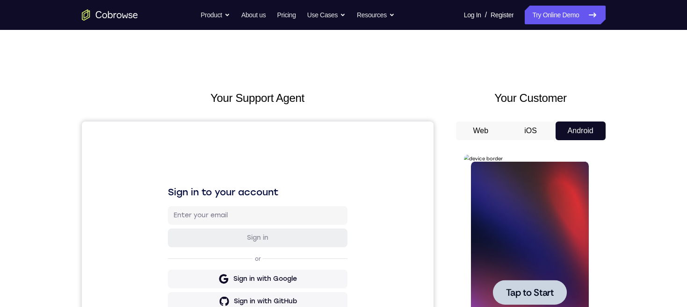
scroll to position [105, 0]
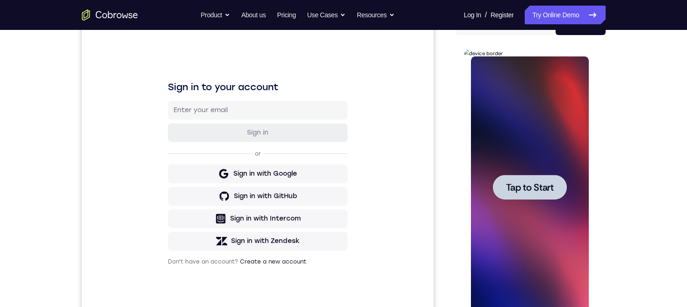
click at [543, 186] on span "Tap to Start" at bounding box center [530, 187] width 48 height 9
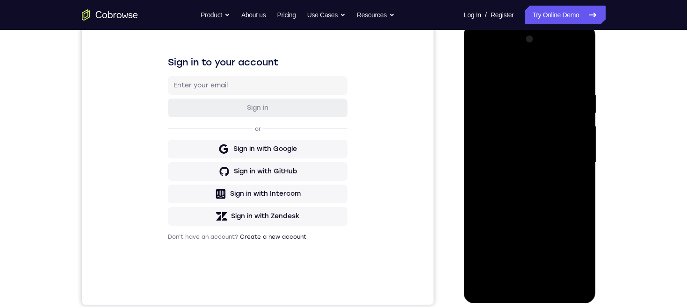
scroll to position [161, 0]
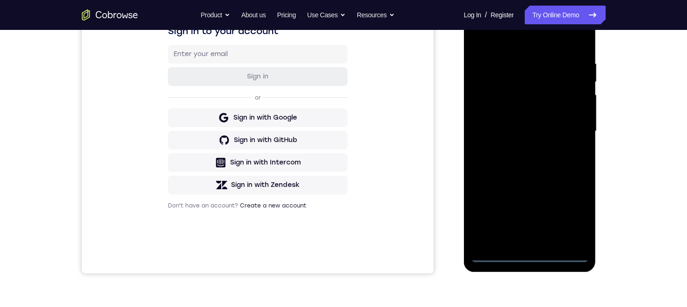
click at [532, 255] on div at bounding box center [530, 131] width 118 height 262
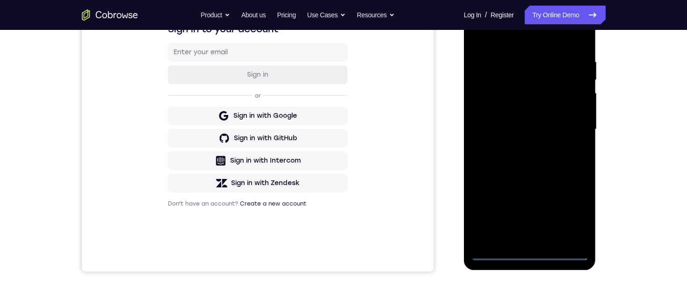
click at [563, 211] on div at bounding box center [530, 130] width 118 height 262
click at [530, 256] on div at bounding box center [530, 130] width 118 height 262
click at [491, 115] on div at bounding box center [530, 130] width 118 height 262
click at [549, 133] on div at bounding box center [530, 130] width 118 height 262
click at [537, 235] on div at bounding box center [530, 130] width 118 height 262
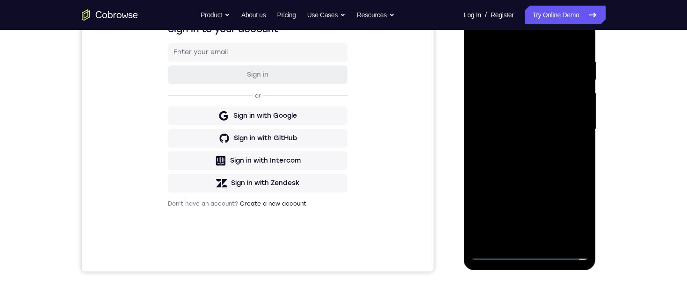
click at [530, 103] on div at bounding box center [530, 130] width 118 height 262
click at [532, 98] on div at bounding box center [530, 130] width 118 height 262
click at [545, 70] on div at bounding box center [530, 130] width 118 height 262
click at [542, 98] on div at bounding box center [530, 130] width 118 height 262
click at [572, 149] on div at bounding box center [530, 130] width 118 height 262
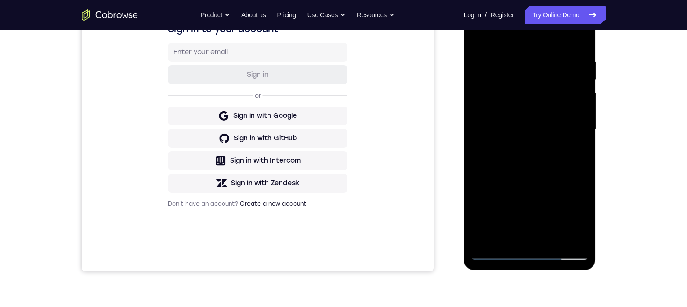
click at [570, 232] on div at bounding box center [530, 130] width 118 height 262
click at [571, 233] on div at bounding box center [530, 130] width 118 height 262
click at [545, 237] on div at bounding box center [530, 130] width 118 height 262
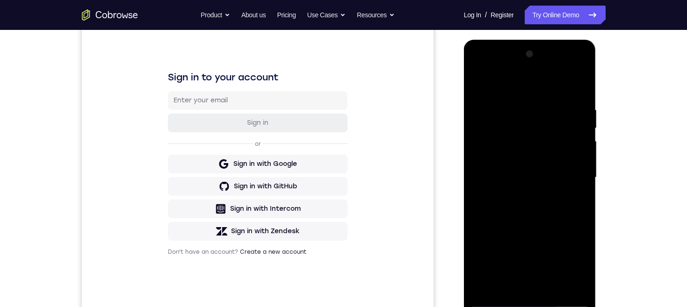
click at [571, 173] on div at bounding box center [530, 178] width 118 height 262
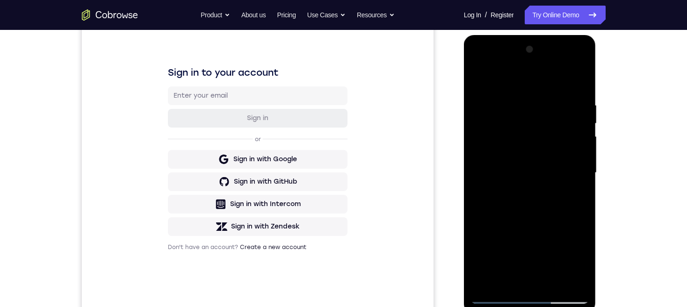
scroll to position [128, 0]
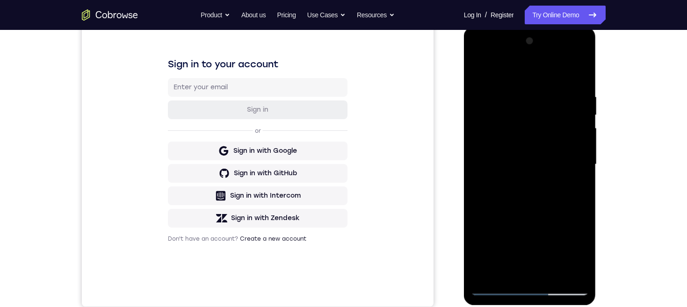
click at [538, 137] on div at bounding box center [530, 165] width 118 height 262
click at [572, 83] on div at bounding box center [530, 165] width 118 height 262
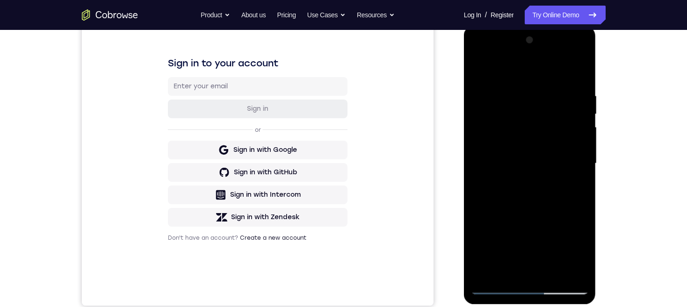
click at [571, 86] on div at bounding box center [530, 164] width 118 height 262
click at [482, 57] on div at bounding box center [530, 164] width 118 height 262
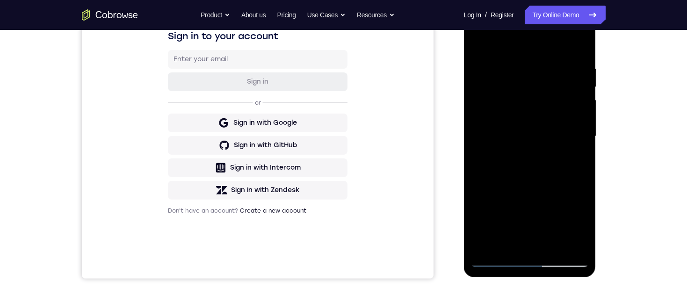
scroll to position [117, 0]
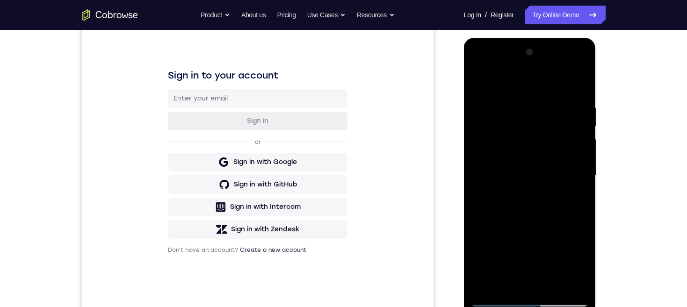
click at [479, 69] on div at bounding box center [530, 176] width 118 height 262
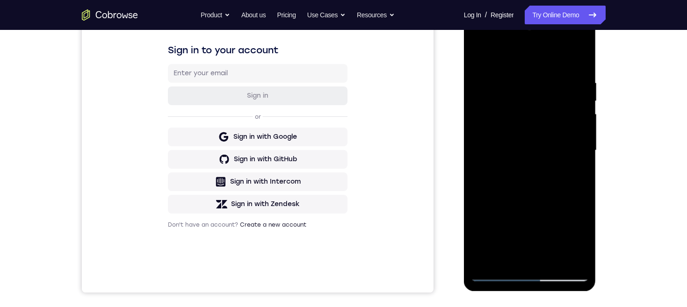
scroll to position [182, 0]
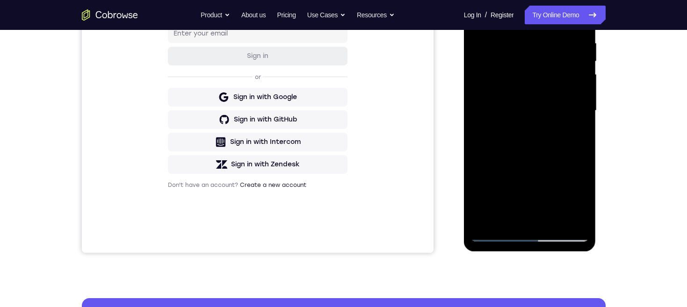
click at [526, 118] on div at bounding box center [530, 111] width 118 height 262
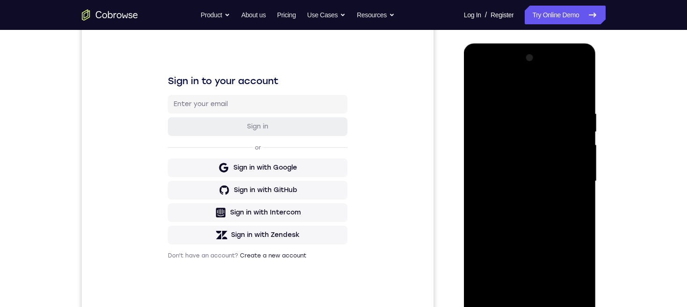
scroll to position [119, 0]
